Goal: Task Accomplishment & Management: Use online tool/utility

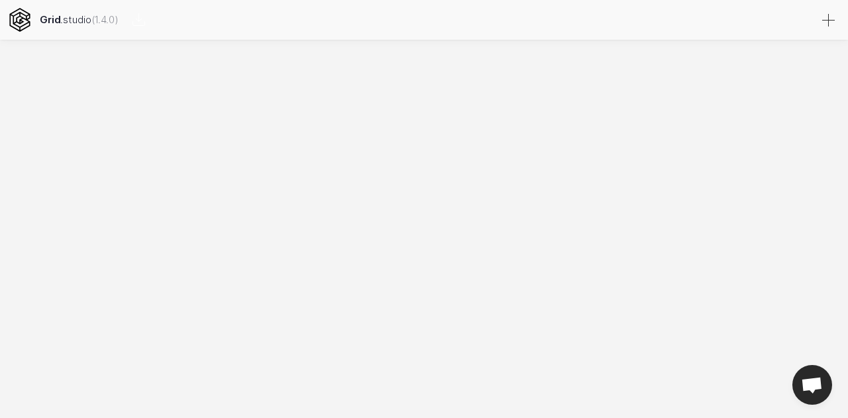
select select
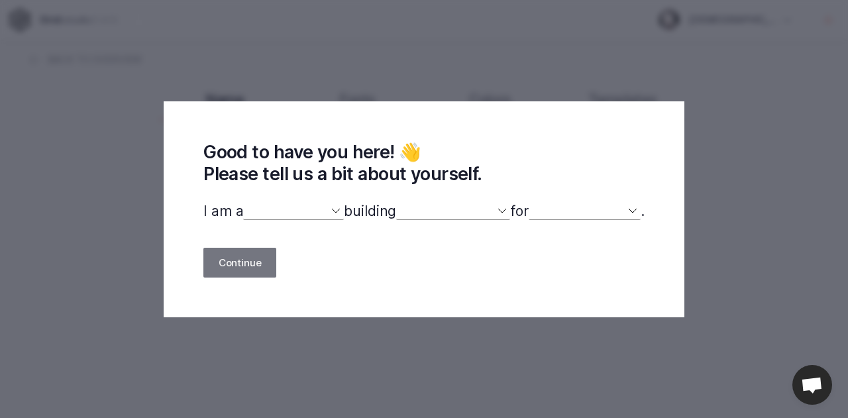
click at [329, 211] on select "designer developer marketer entrepreneur maker person" at bounding box center [293, 211] width 101 height 17
select select "developer"
click at [243, 203] on select "designer developer marketer entrepreneur maker person" at bounding box center [293, 211] width 101 height 17
select select
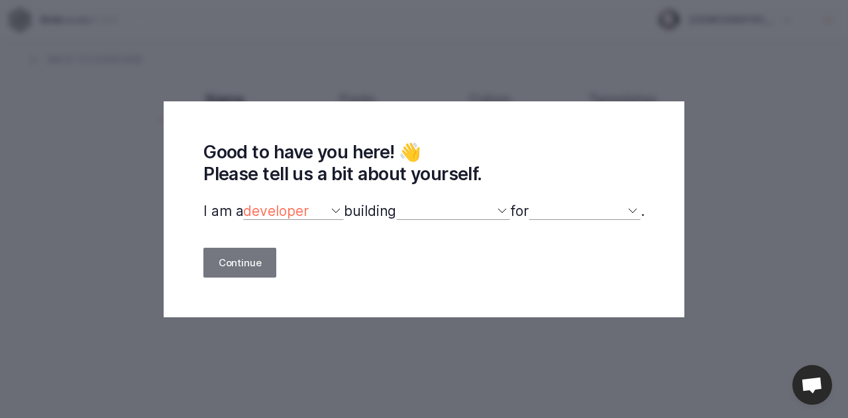
click at [491, 211] on select "a website(s) a portfolio a webshop(s) experiments something else" at bounding box center [453, 211] width 114 height 17
select select "portfolio"
click at [396, 203] on select "a website(s) a portfolio a webshop(s) experiments something else" at bounding box center [453, 211] width 114 height 17
click at [620, 209] on select "myself our company a client a friend clients my dog (other)" at bounding box center [585, 211] width 112 height 17
select select "self"
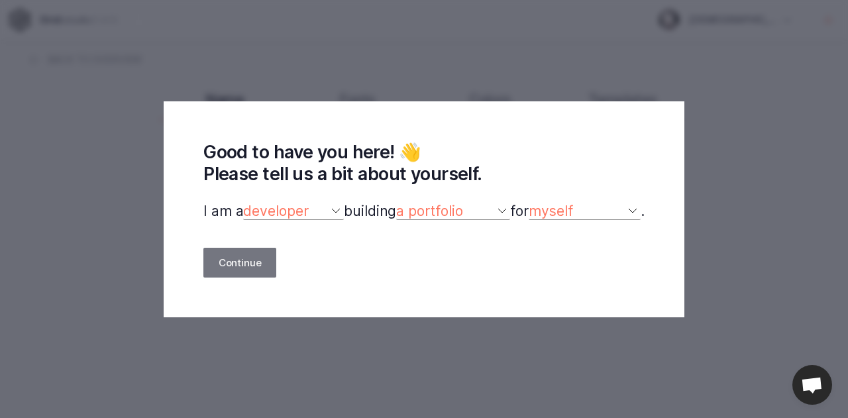
click at [536, 203] on select "myself our company a client a friend clients my dog (other)" at bounding box center [585, 211] width 112 height 17
click at [203, 266] on button "Continue" at bounding box center [239, 263] width 73 height 30
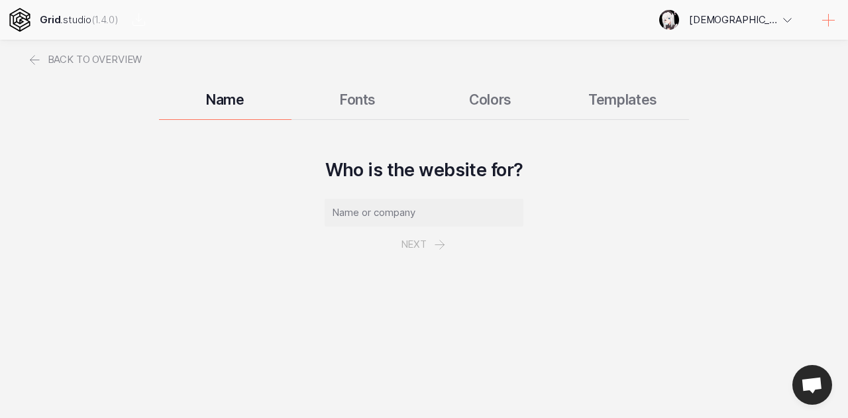
click at [659, 104] on div "Name Fonts Colors Templates" at bounding box center [424, 100] width 795 height 40
click at [627, 98] on div "Name Fonts Colors Templates" at bounding box center [424, 100] width 795 height 40
